Goal: Task Accomplishment & Management: Manage account settings

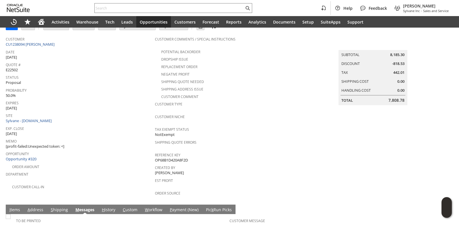
scroll to position [146, 0]
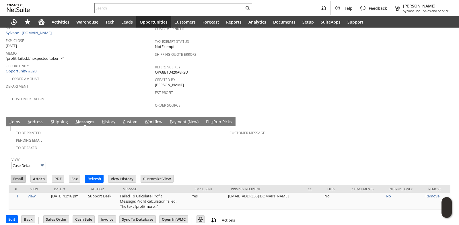
click at [23, 175] on input "Email" at bounding box center [18, 178] width 15 height 7
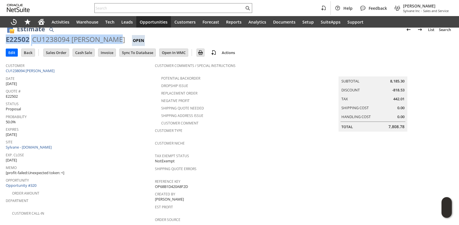
scroll to position [0, 0]
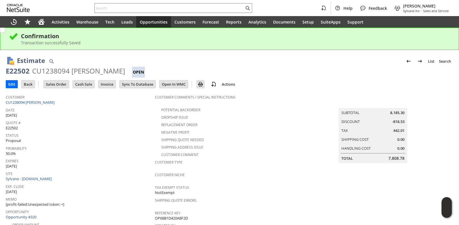
click at [106, 126] on div "Quote # E22502" at bounding box center [79, 125] width 146 height 12
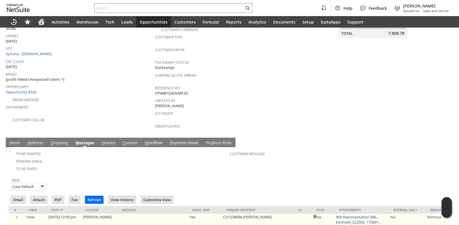
scroll to position [172, 0]
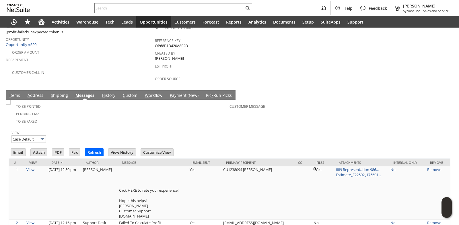
click at [56, 92] on link "S hipping" at bounding box center [59, 95] width 20 height 6
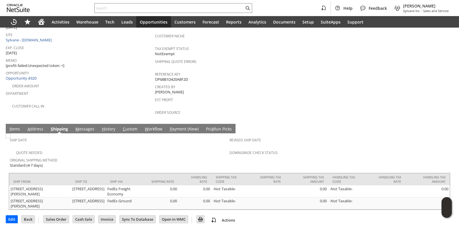
drag, startPoint x: 12, startPoint y: 125, endPoint x: 34, endPoint y: 123, distance: 22.2
click at [13, 126] on link "I tems" at bounding box center [14, 129] width 13 height 6
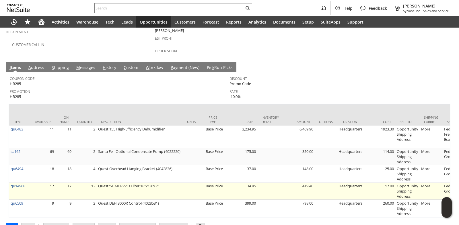
scroll to position [212, 0]
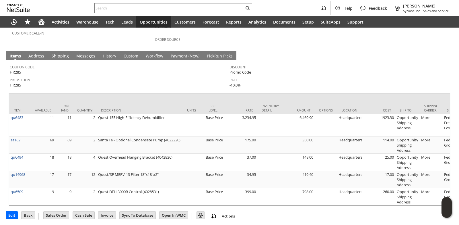
click at [62, 53] on link "S hipping" at bounding box center [60, 56] width 20 height 6
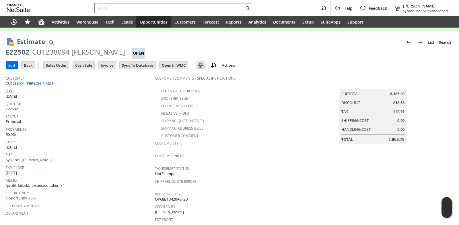
scroll to position [0, 0]
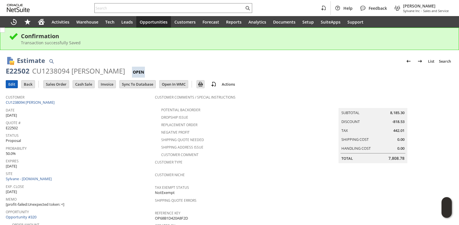
click at [11, 84] on input "Edit" at bounding box center [11, 83] width 11 height 7
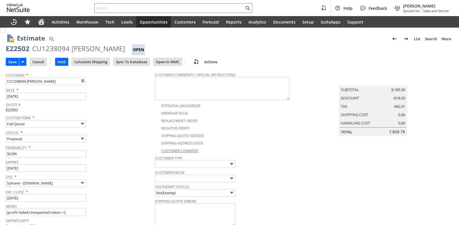
checkbox input "false"
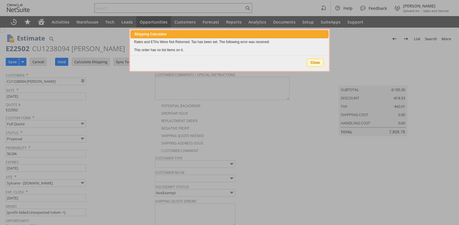
scroll to position [86, 0]
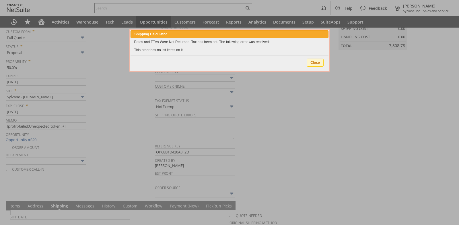
type input "Intelligent Recommendations¹⁰"
click at [314, 63] on span "Close" at bounding box center [315, 62] width 16 height 7
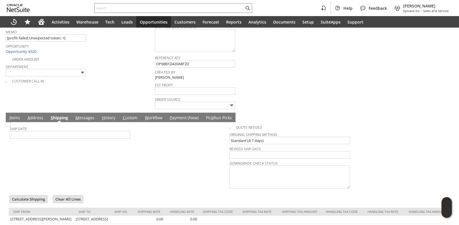
scroll to position [201, 0]
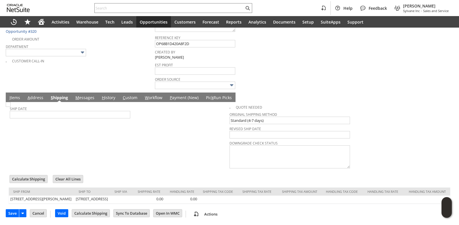
click at [14, 95] on link "I tems" at bounding box center [14, 98] width 13 height 6
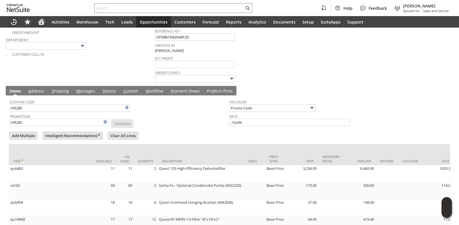
click at [152, 118] on td "Promotion HR285 List Calculate" at bounding box center [120, 119] width 220 height 14
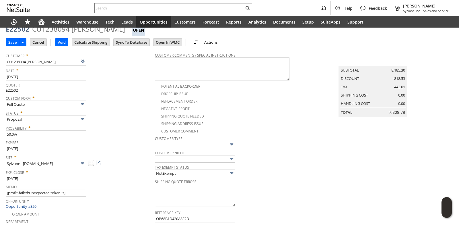
scroll to position [0, 0]
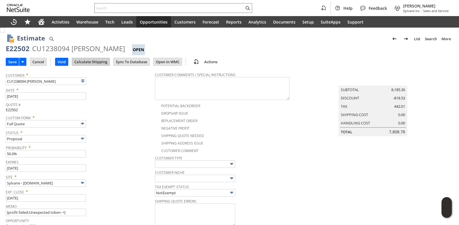
click at [83, 63] on input "Calculate Shipping" at bounding box center [91, 61] width 38 height 7
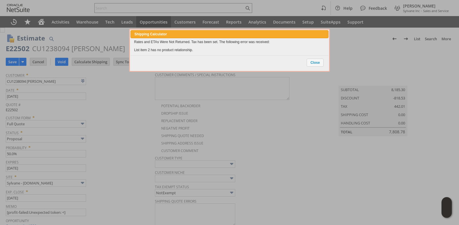
type input "Add"
type input "Copy Previous"
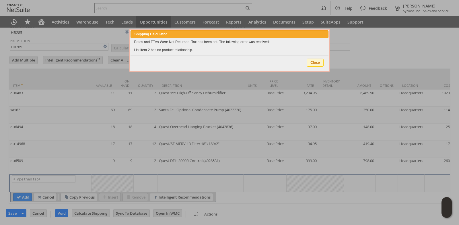
click at [321, 62] on span "Close" at bounding box center [315, 62] width 16 height 7
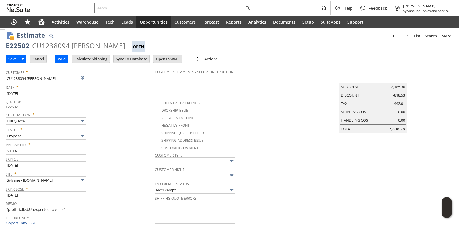
scroll to position [0, 0]
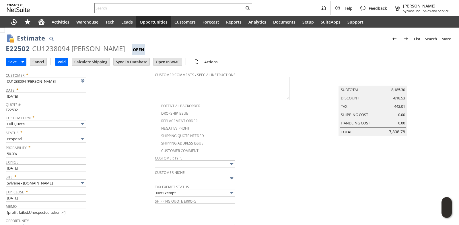
click at [79, 47] on div "CU1238094 James Mentel" at bounding box center [78, 48] width 93 height 9
copy div "James"
click at [106, 49] on div "CU1238094 James Mentel" at bounding box center [78, 48] width 93 height 9
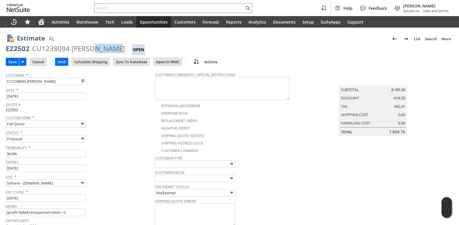
copy div "Mentel"
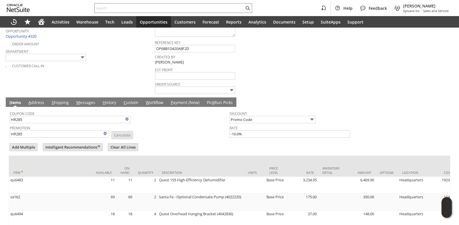
scroll to position [165, 0]
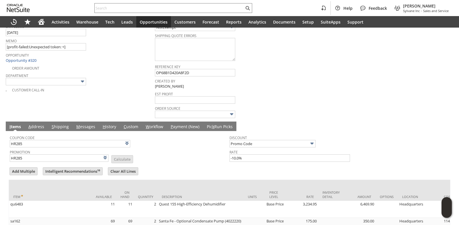
click at [86, 127] on link "M essages" at bounding box center [86, 127] width 22 height 6
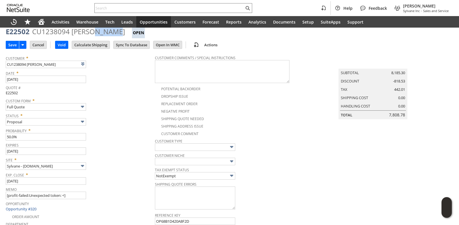
scroll to position [0, 0]
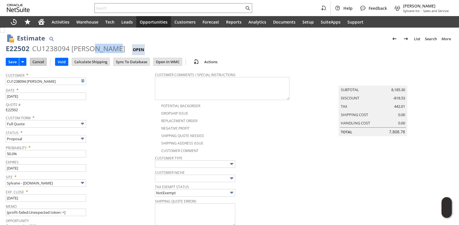
click at [39, 61] on input "Cancel" at bounding box center [38, 61] width 16 height 7
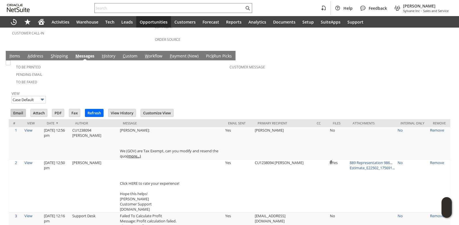
click at [19, 110] on input "Email" at bounding box center [18, 112] width 15 height 7
click at [340, 68] on div "Customer Message" at bounding box center [338, 69] width 217 height 12
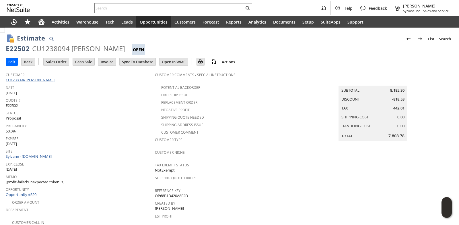
click at [45, 79] on link "CU1238094 [PERSON_NAME]" at bounding box center [31, 79] width 50 height 5
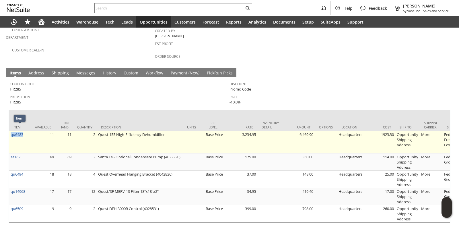
drag, startPoint x: 26, startPoint y: 128, endPoint x: 10, endPoint y: 128, distance: 15.8
click at [10, 131] on td "qu6483" at bounding box center [20, 142] width 22 height 22
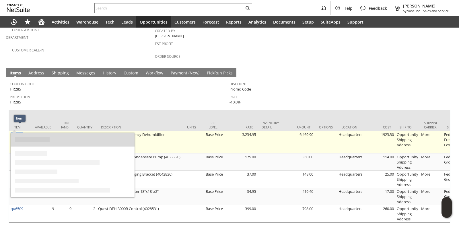
copy link "qu6483"
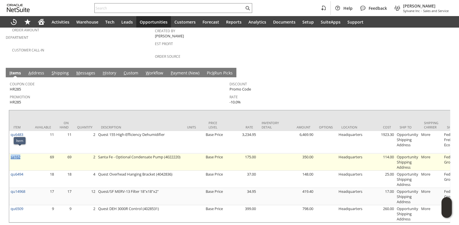
drag, startPoint x: 23, startPoint y: 151, endPoint x: 11, endPoint y: 151, distance: 12.1
click at [11, 153] on td "sa162" at bounding box center [20, 161] width 22 height 17
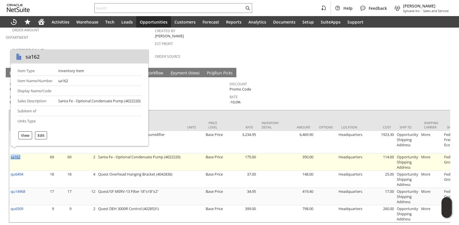
copy link "sa162"
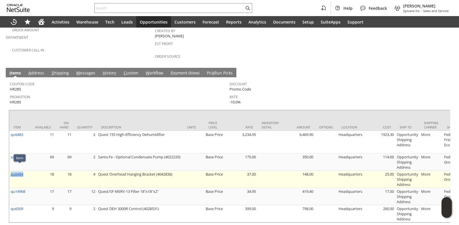
drag, startPoint x: 28, startPoint y: 168, endPoint x: 12, endPoint y: 167, distance: 16.1
click at [11, 170] on td "qu6494" at bounding box center [20, 178] width 22 height 17
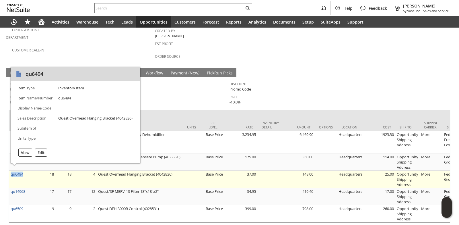
copy link "qu6494"
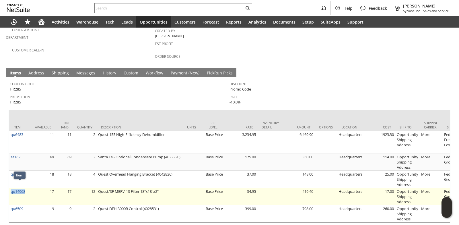
drag, startPoint x: 29, startPoint y: 186, endPoint x: 11, endPoint y: 185, distance: 18.4
click at [11, 188] on td "qu14968" at bounding box center [20, 196] width 22 height 17
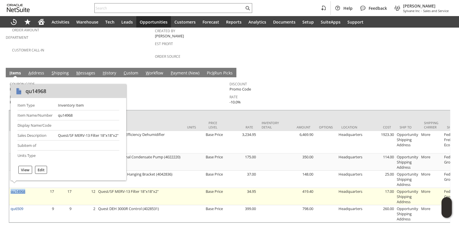
copy link "qu14968"
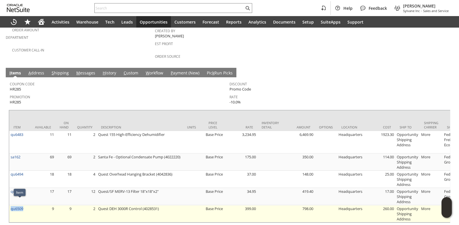
drag, startPoint x: 29, startPoint y: 202, endPoint x: 10, endPoint y: 204, distance: 19.0
click at [10, 205] on td "qu6509" at bounding box center [20, 213] width 22 height 17
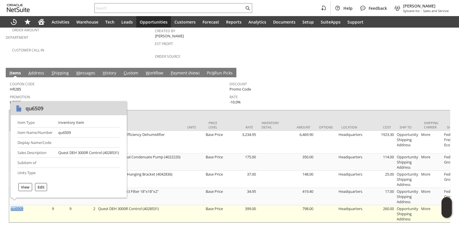
copy link "qu6509"
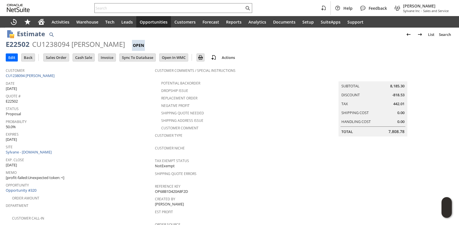
scroll to position [0, 0]
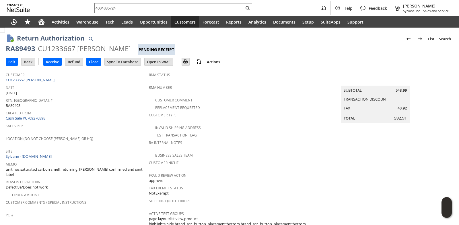
scroll to position [276, 0]
